Goal: Task Accomplishment & Management: Complete application form

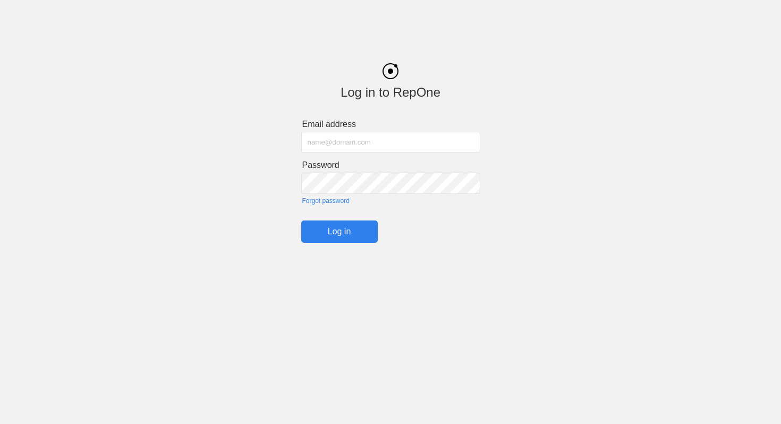
click at [454, 149] on input "text" at bounding box center [390, 142] width 179 height 21
type input "seminolemuscle@gmail.com"
click at [341, 203] on link "Forgot password" at bounding box center [391, 200] width 178 height 7
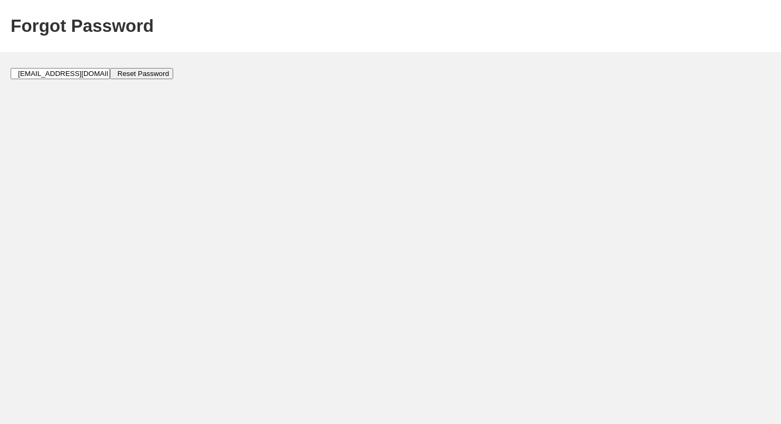
click at [126, 78] on input "Reset Password" at bounding box center [141, 73] width 63 height 11
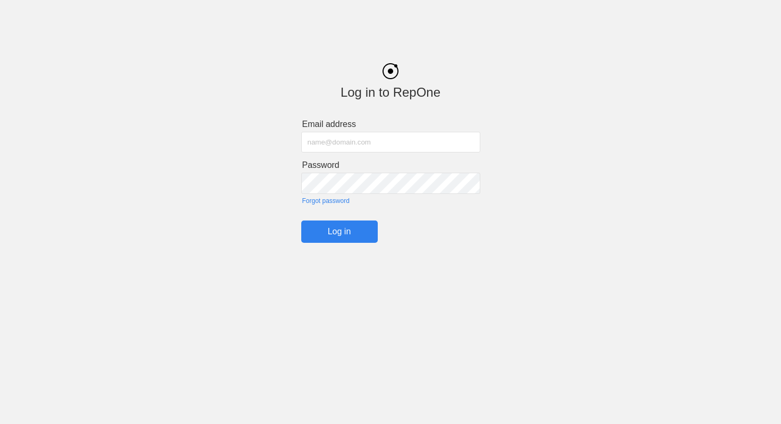
click at [326, 140] on input "text" at bounding box center [390, 142] width 179 height 21
type input "seminolemuscle@gmail.com"
click at [331, 228] on input "Log in" at bounding box center [339, 231] width 77 height 22
click at [353, 234] on input "Log in" at bounding box center [339, 231] width 77 height 22
click at [509, 173] on div "Log in to RepOne Email address seminolemuscle@gmail.com Password Forgot passwor…" at bounding box center [390, 145] width 781 height 196
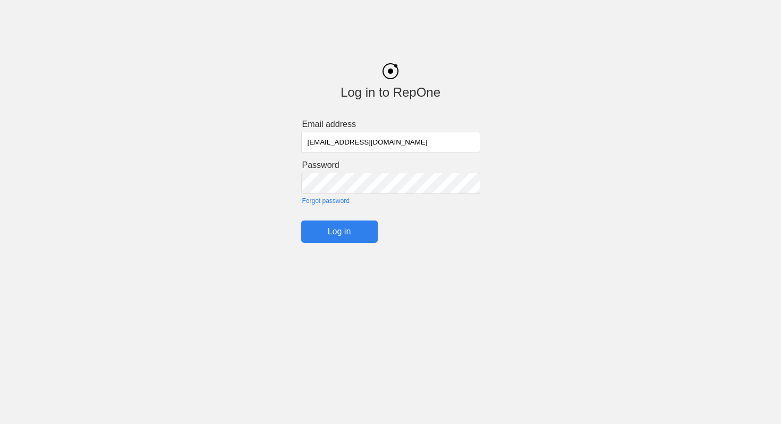
click at [282, 188] on div "Log in to RepOne Email address seminolemuscle@gmail.com Password Forgot passwor…" at bounding box center [390, 145] width 781 height 196
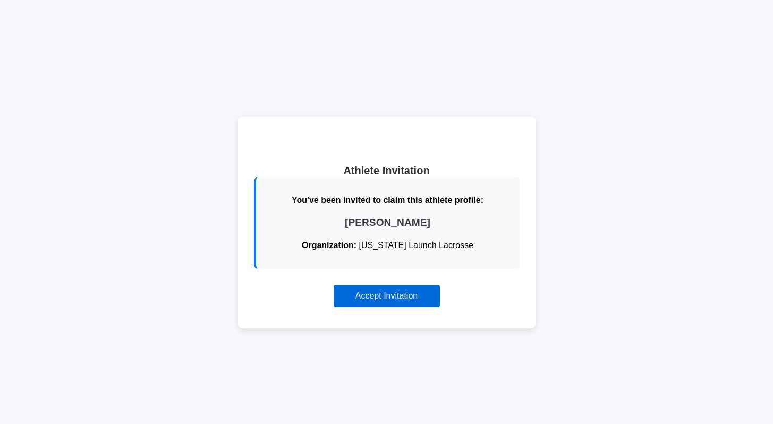
click at [372, 296] on button "Accept Invitation" at bounding box center [387, 296] width 106 height 22
